Goal: Transaction & Acquisition: Obtain resource

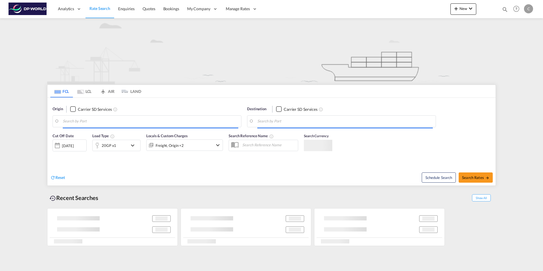
type input "[GEOGRAPHIC_DATA], [GEOGRAPHIC_DATA], USCHI"
type input "Walvis Bay, NAWVB"
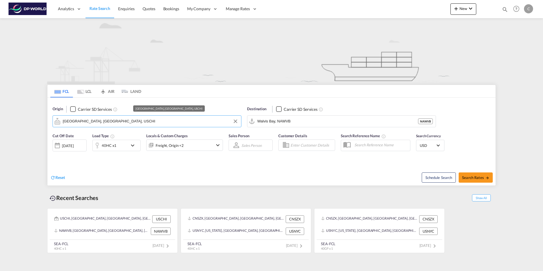
click at [96, 121] on input "[GEOGRAPHIC_DATA], [GEOGRAPHIC_DATA], USCHI" at bounding box center [151, 121] width 176 height 9
click at [234, 121] on button "Clear Input" at bounding box center [235, 121] width 9 height 9
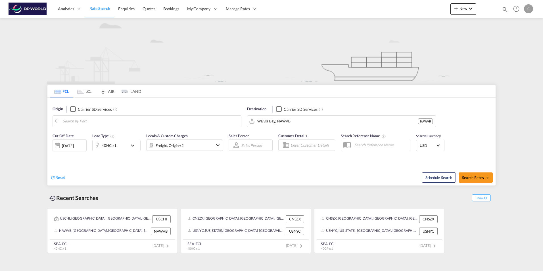
click at [75, 119] on body "Analytics Reports Dashboard Rate Search Enquiries Quotes Bookings" at bounding box center [271, 135] width 543 height 271
click at [66, 121] on input "hi [PERSON_NAME]" at bounding box center [151, 121] width 176 height 9
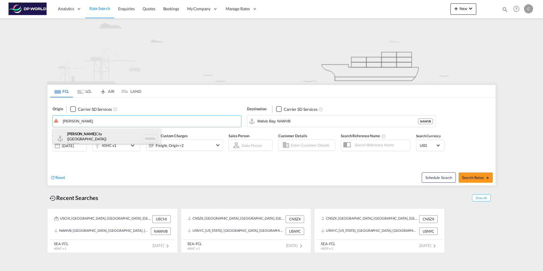
click at [90, 134] on div "Ho Chi Minh City ([GEOGRAPHIC_DATA]) Viet Nam VNSGN" at bounding box center [107, 138] width 108 height 20
type input "Ho Chi Minh City ([GEOGRAPHIC_DATA]), VNSGN"
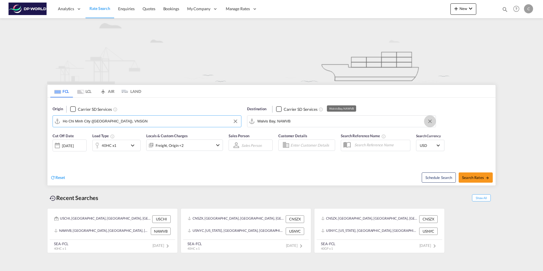
click at [431, 121] on button "Clear Input" at bounding box center [430, 121] width 9 height 9
click at [266, 121] on body "Analytics Reports Dashboard Rate Search Enquiries Quotes Bookings" at bounding box center [271, 135] width 543 height 271
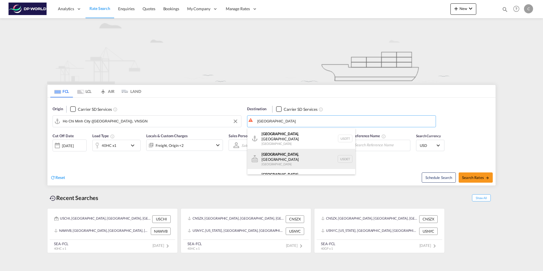
click at [277, 154] on div "[GEOGRAPHIC_DATA] , [GEOGRAPHIC_DATA] [GEOGRAPHIC_DATA] USDET" at bounding box center [301, 159] width 108 height 20
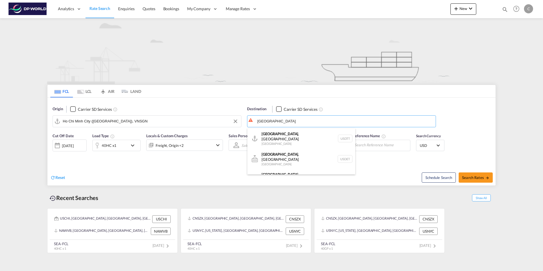
type input "[GEOGRAPHIC_DATA], [GEOGRAPHIC_DATA], USDET"
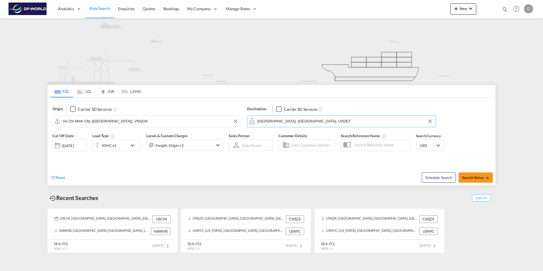
click at [57, 145] on div at bounding box center [57, 145] width 9 height 11
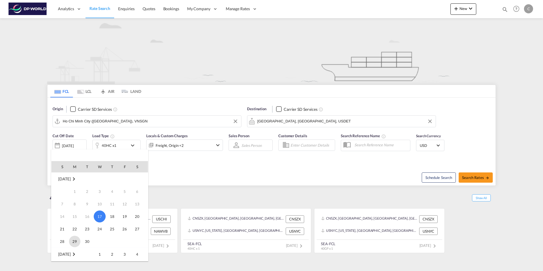
click at [75, 243] on span "29" at bounding box center [74, 241] width 11 height 11
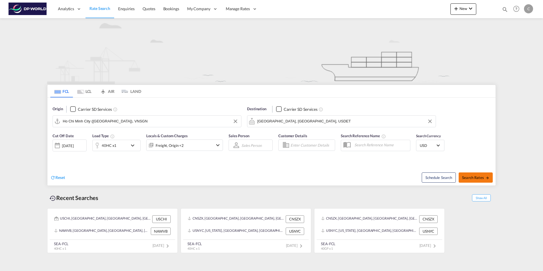
click at [474, 180] on button "Search Rates" at bounding box center [476, 177] width 34 height 10
type input "VNSGN to USDET / [DATE]"
